Goal: Transaction & Acquisition: Book appointment/travel/reservation

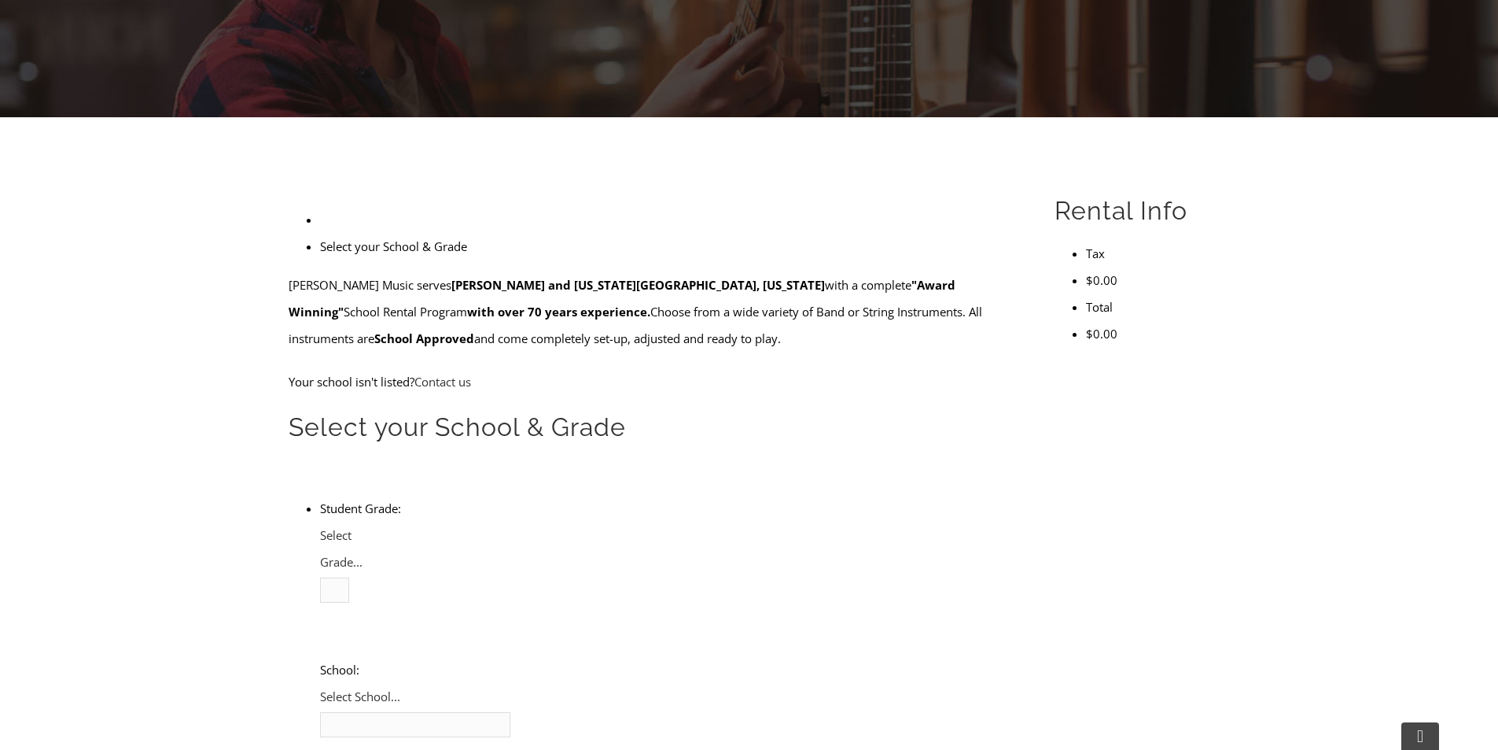
scroll to position [315, 0]
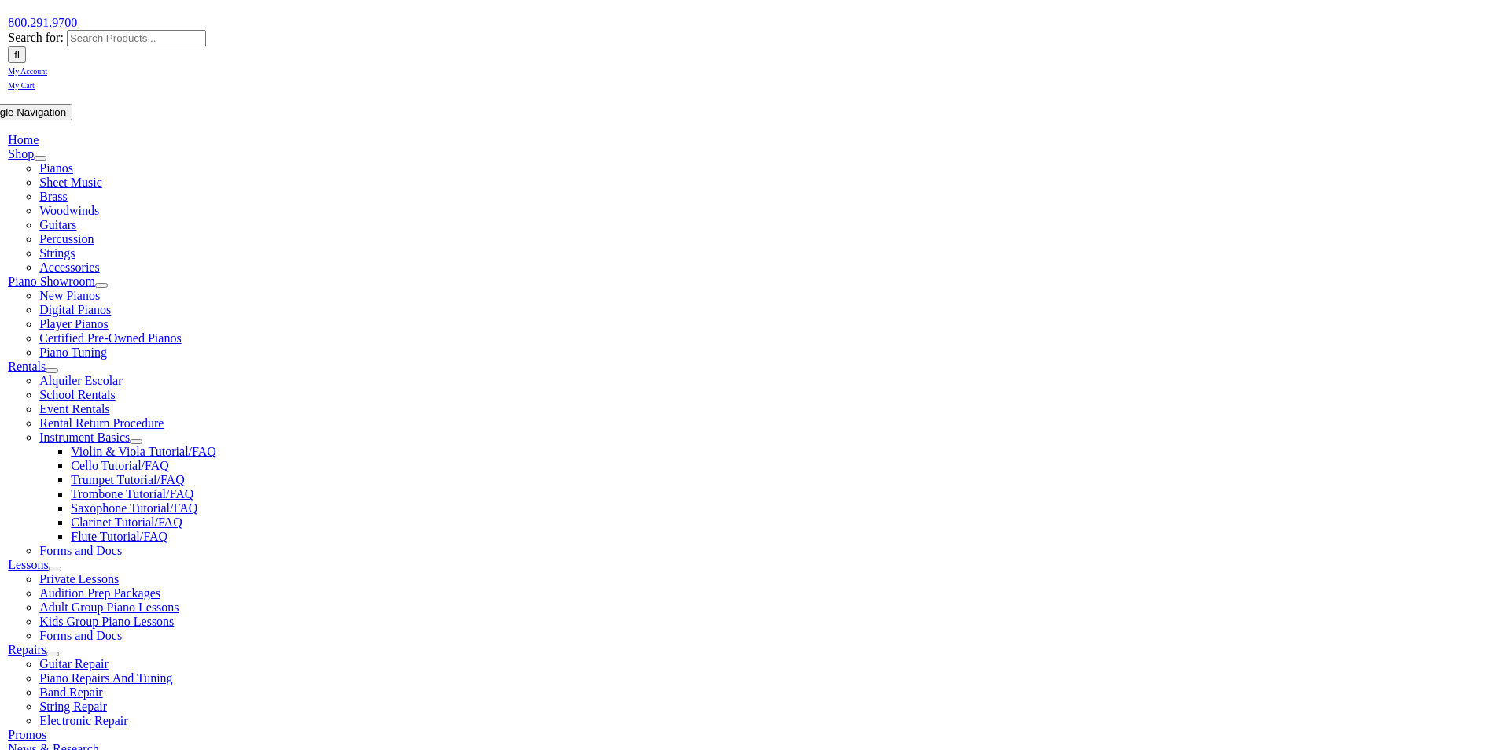
scroll to position [236, 0]
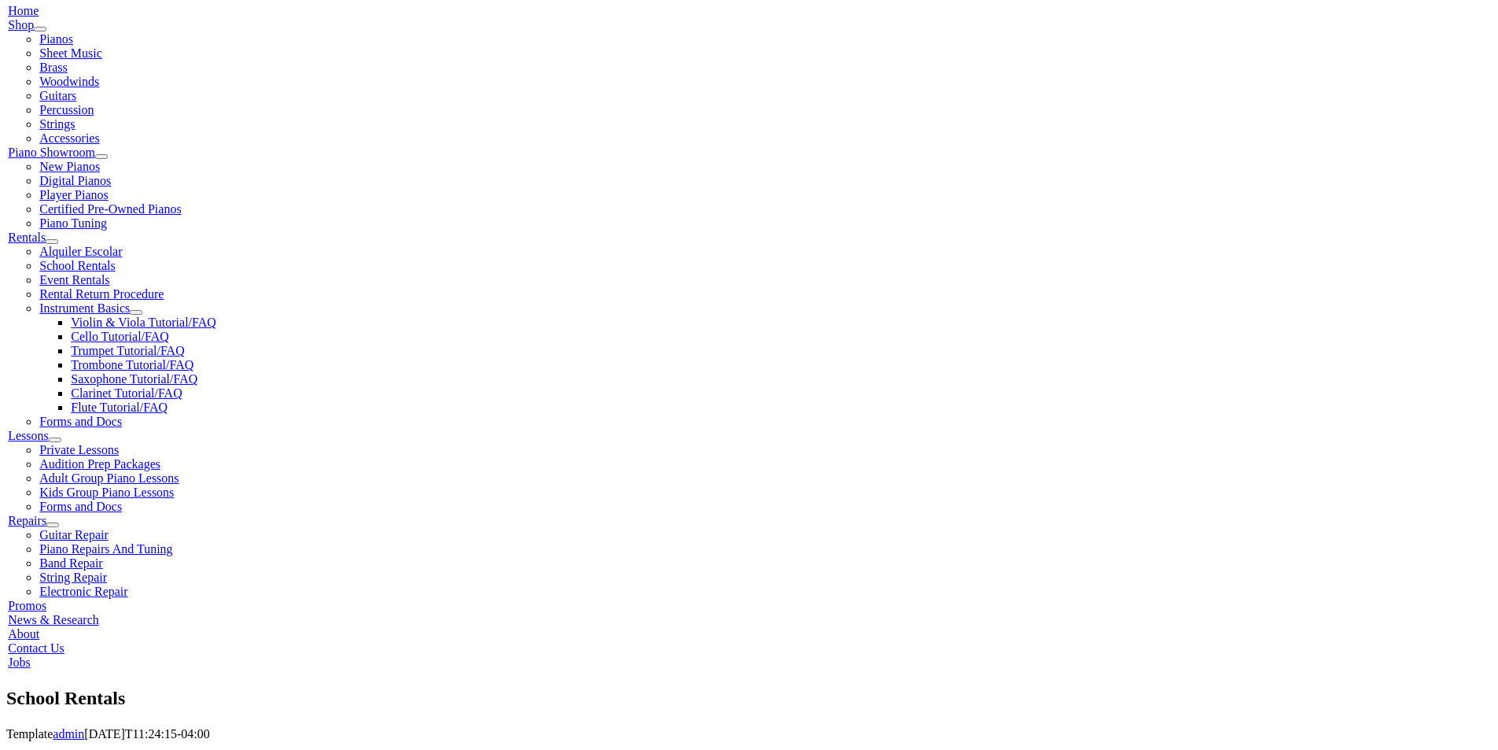
scroll to position [315, 0]
